Goal: Information Seeking & Learning: Learn about a topic

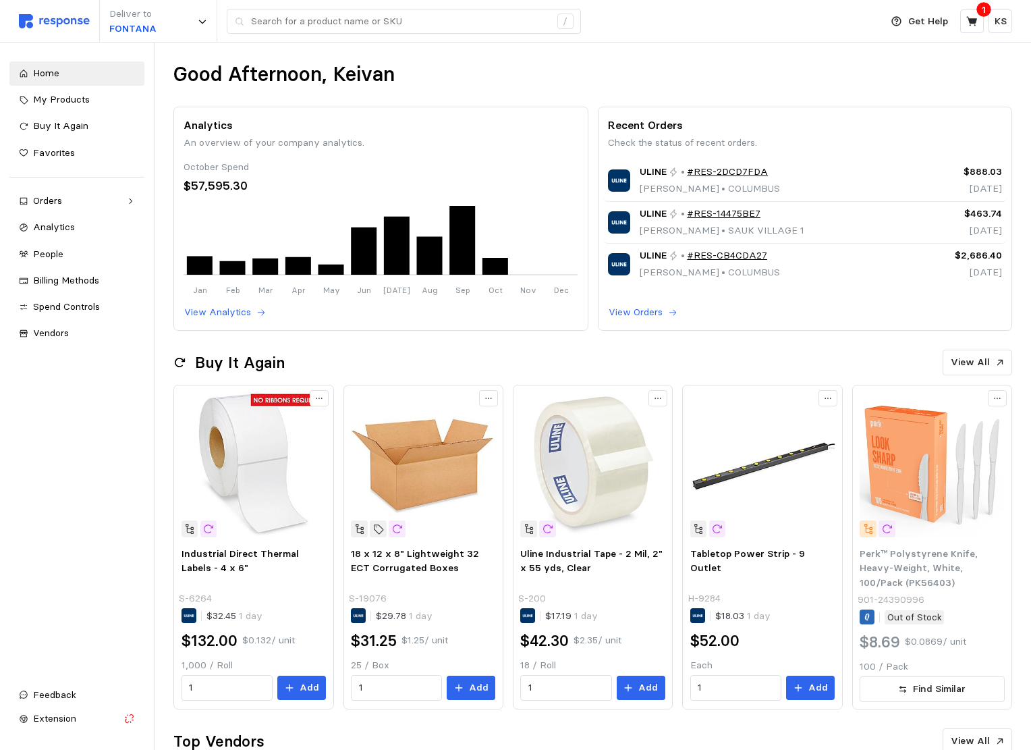
click at [205, 304] on div "Analytics An overview of your company analytics. October Spend $57,595.30 Jan F…" at bounding box center [381, 219] width 394 height 205
click at [207, 310] on p "View Analytics" at bounding box center [217, 312] width 67 height 15
click at [211, 314] on p "View Analytics" at bounding box center [217, 312] width 67 height 15
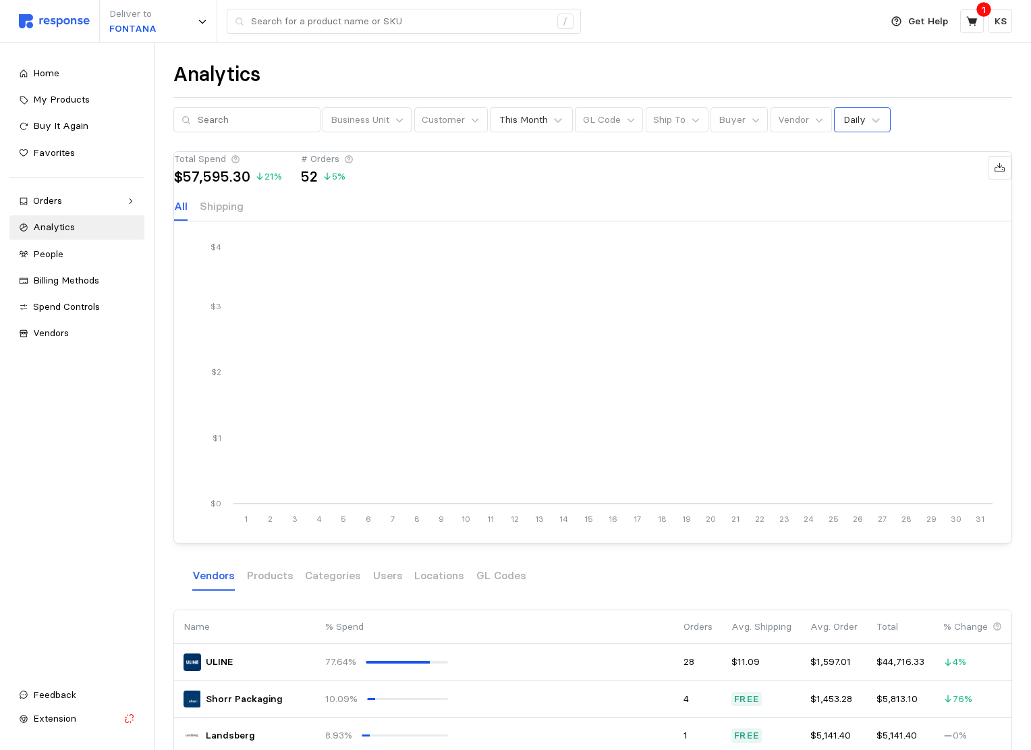
click at [844, 125] on div "Daily" at bounding box center [855, 120] width 22 height 14
click at [858, 224] on div "Yearly" at bounding box center [905, 231] width 130 height 25
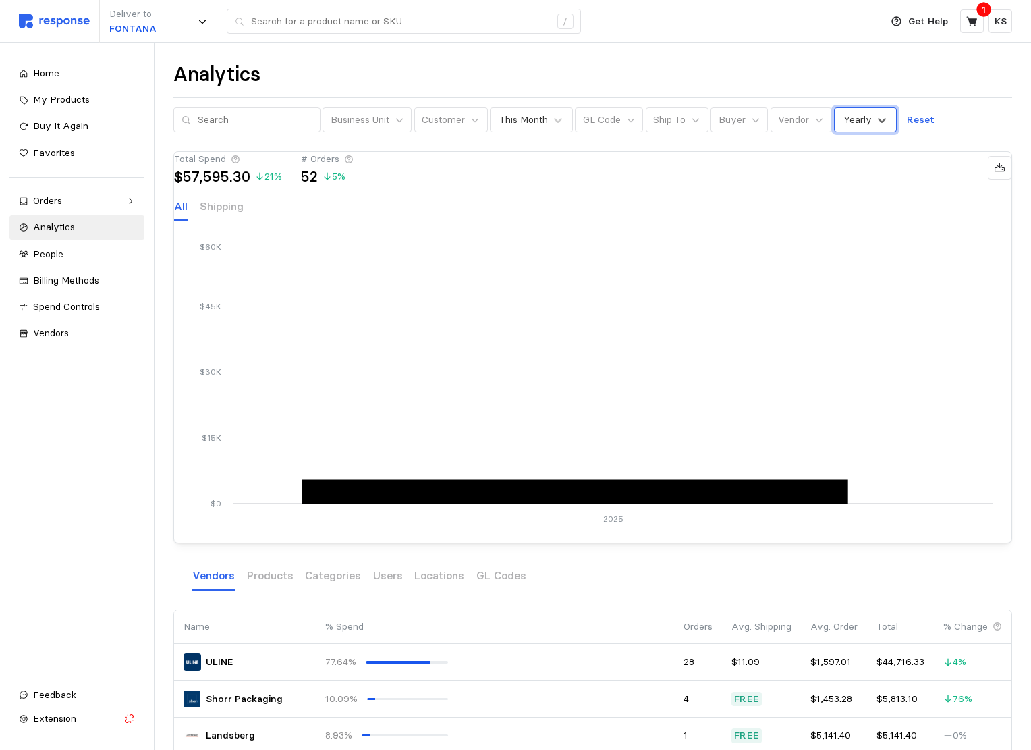
click at [856, 134] on div "Analytics Business Unit Customer This Month GL Code Ship To Buyer Vendor option…" at bounding box center [593, 500] width 877 height 915
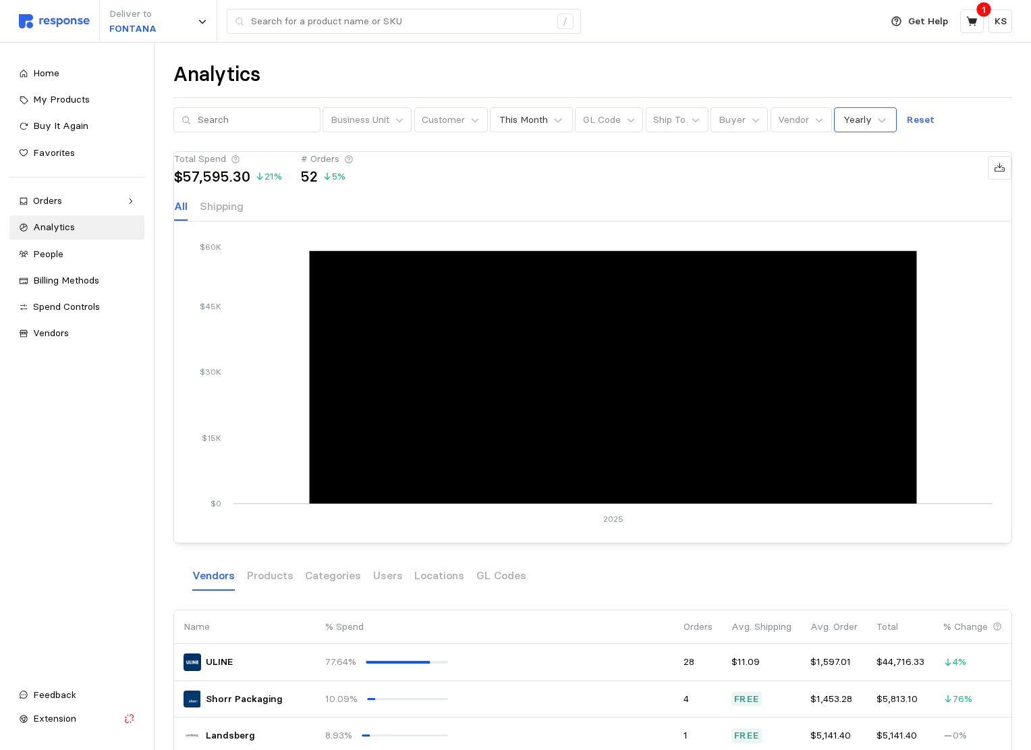
click at [856, 121] on div "Yearly" at bounding box center [858, 120] width 28 height 14
click at [844, 198] on div "Monthly" at bounding box center [905, 206] width 130 height 25
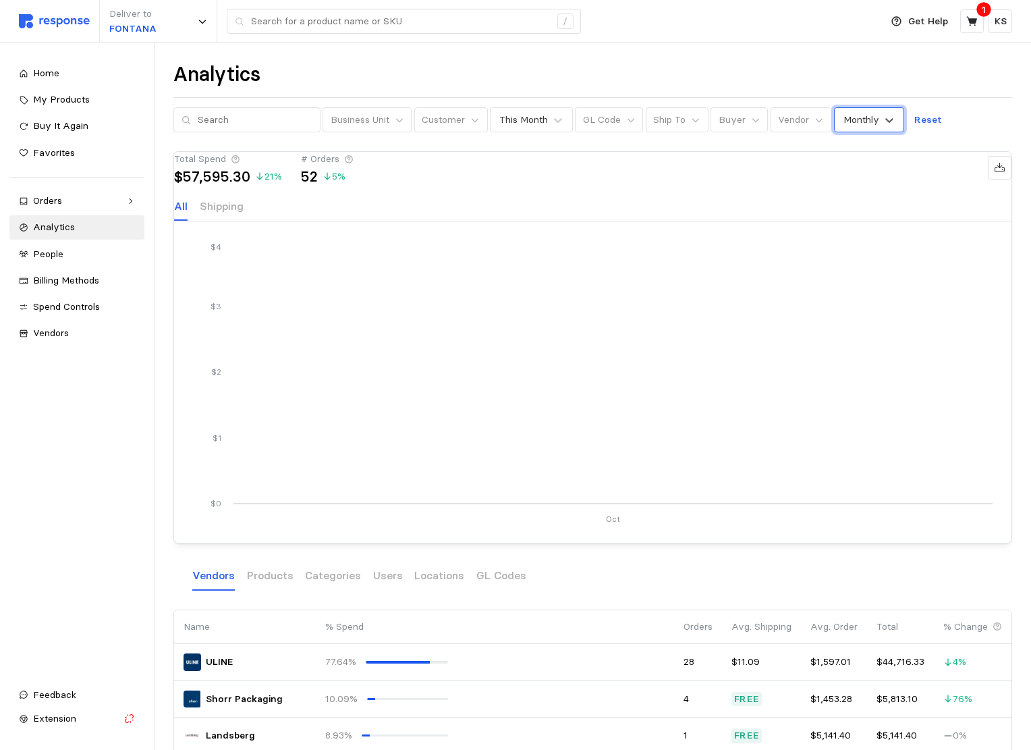
click at [861, 125] on div "Monthly" at bounding box center [862, 120] width 36 height 14
click at [846, 184] on div "Weekly" at bounding box center [905, 181] width 130 height 25
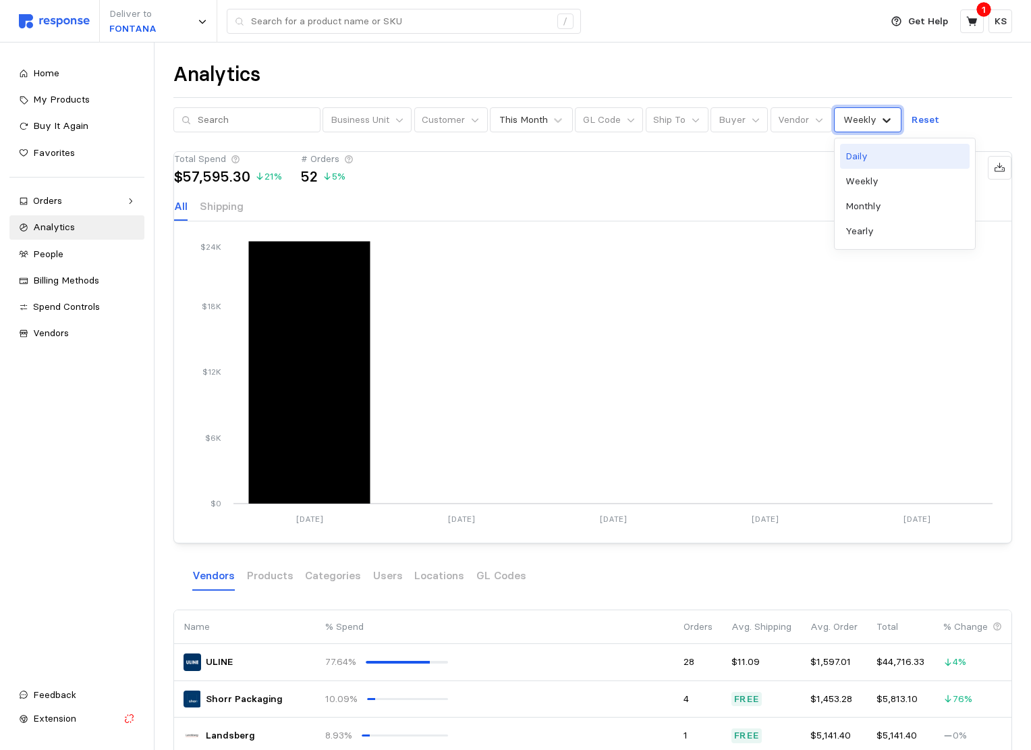
click at [880, 123] on icon at bounding box center [886, 119] width 13 height 13
click at [863, 159] on div "Daily" at bounding box center [905, 156] width 130 height 25
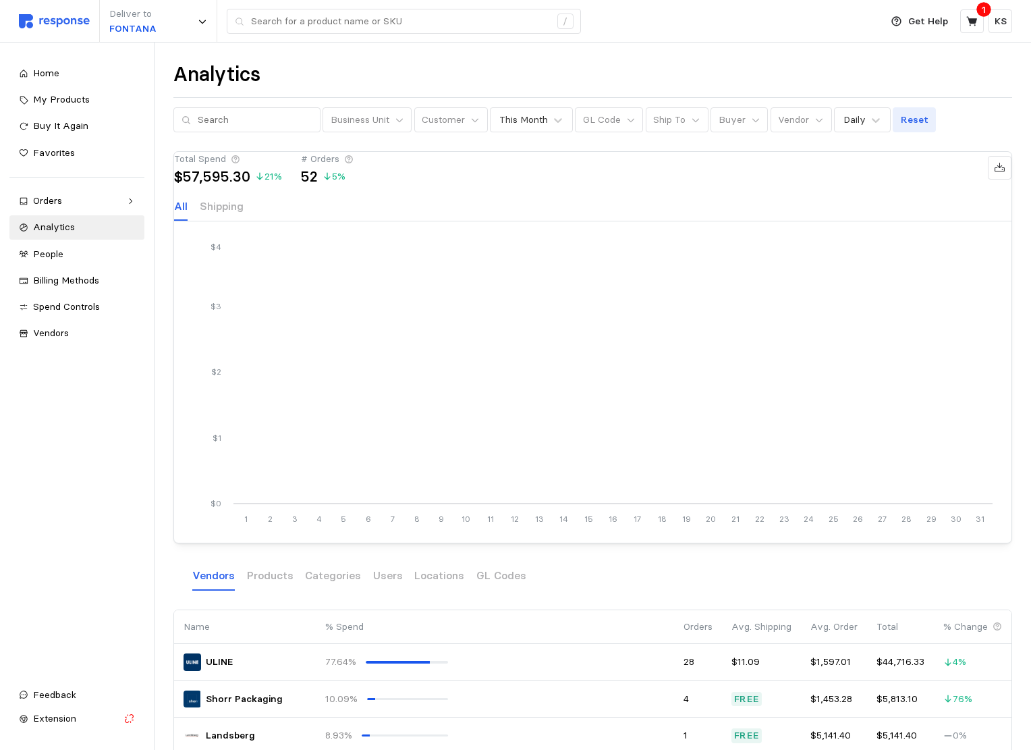
click at [906, 126] on p "Reset" at bounding box center [915, 120] width 28 height 15
click at [872, 120] on icon at bounding box center [876, 120] width 8 height 5
click at [859, 207] on div "Monthly" at bounding box center [905, 206] width 130 height 25
click at [915, 121] on p "Reset" at bounding box center [929, 120] width 28 height 15
click at [994, 174] on icon at bounding box center [1000, 168] width 12 height 12
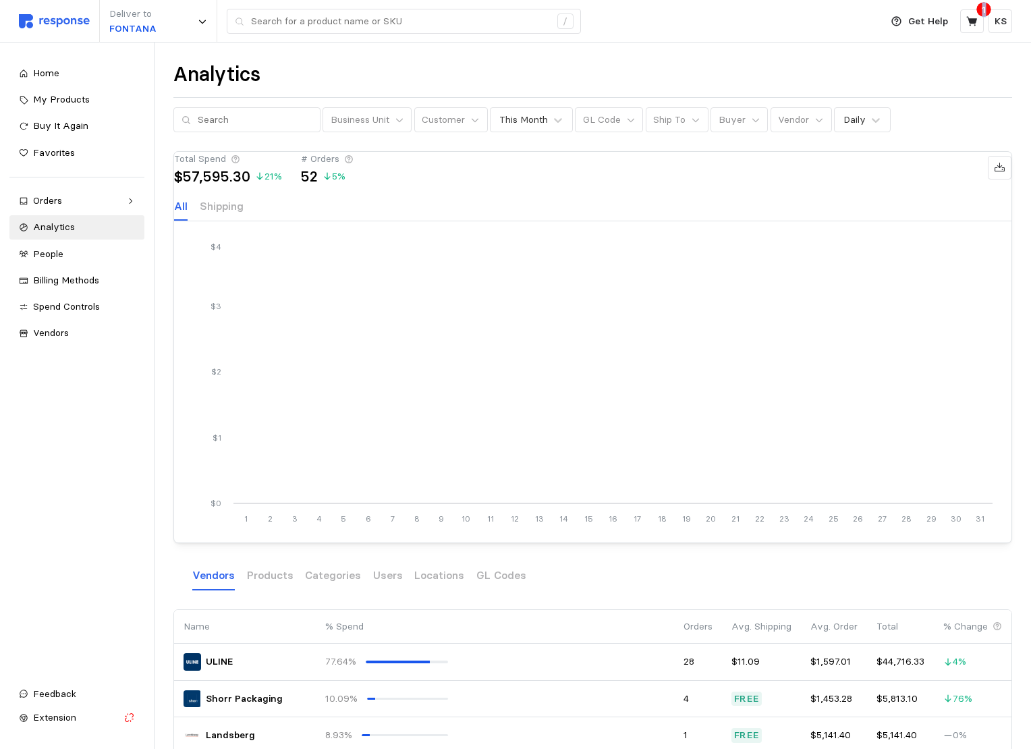
click at [886, 7] on div "Get Help 1 KS" at bounding box center [949, 21] width 130 height 43
click at [988, 176] on button at bounding box center [1000, 168] width 24 height 24
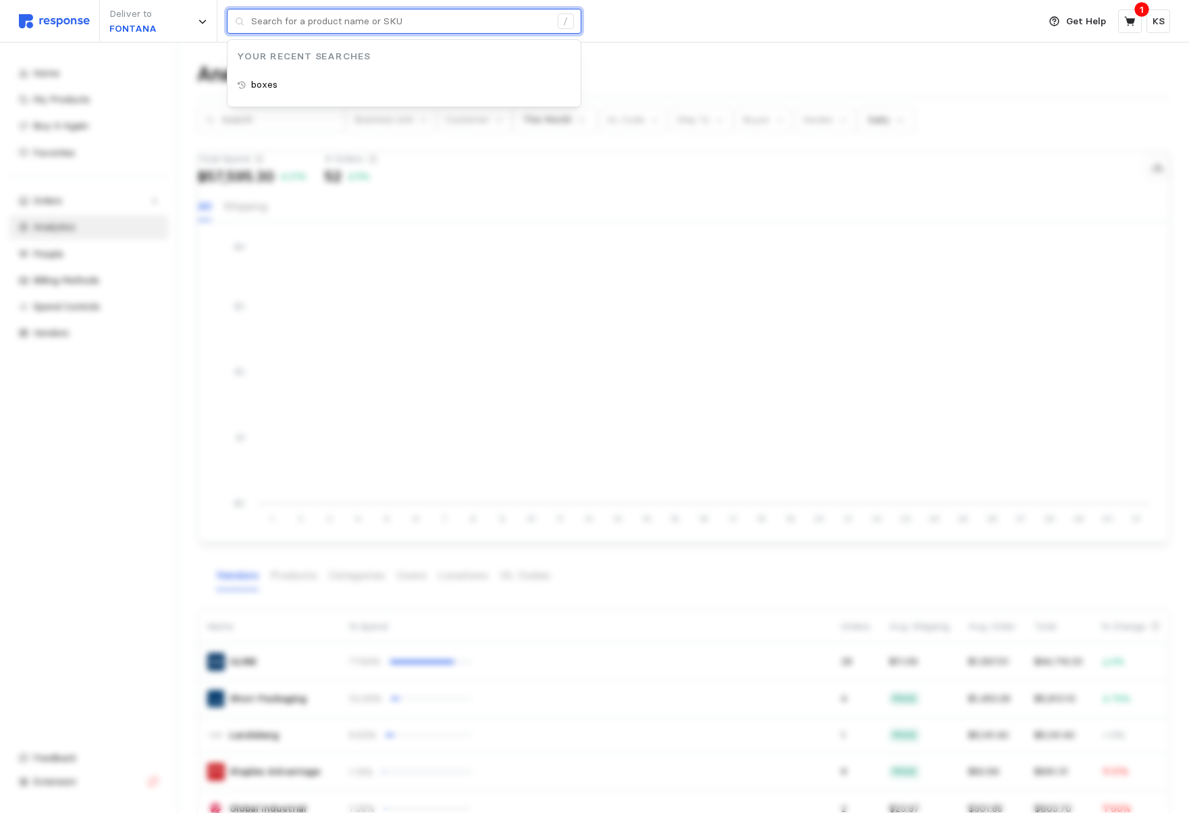
click at [424, 24] on input "text" at bounding box center [400, 21] width 299 height 24
click at [664, 138] on div at bounding box center [594, 449] width 1189 height 813
